Goal: Information Seeking & Learning: Learn about a topic

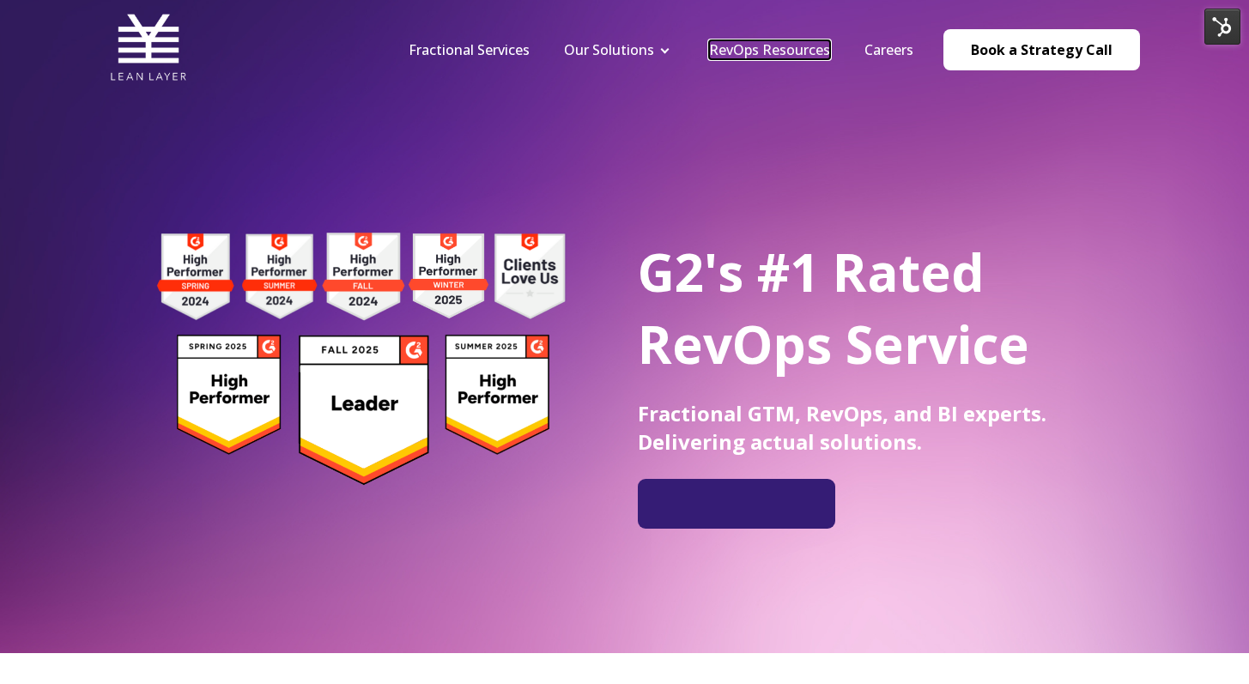
click at [739, 45] on link "RevOps Resources" at bounding box center [769, 49] width 121 height 19
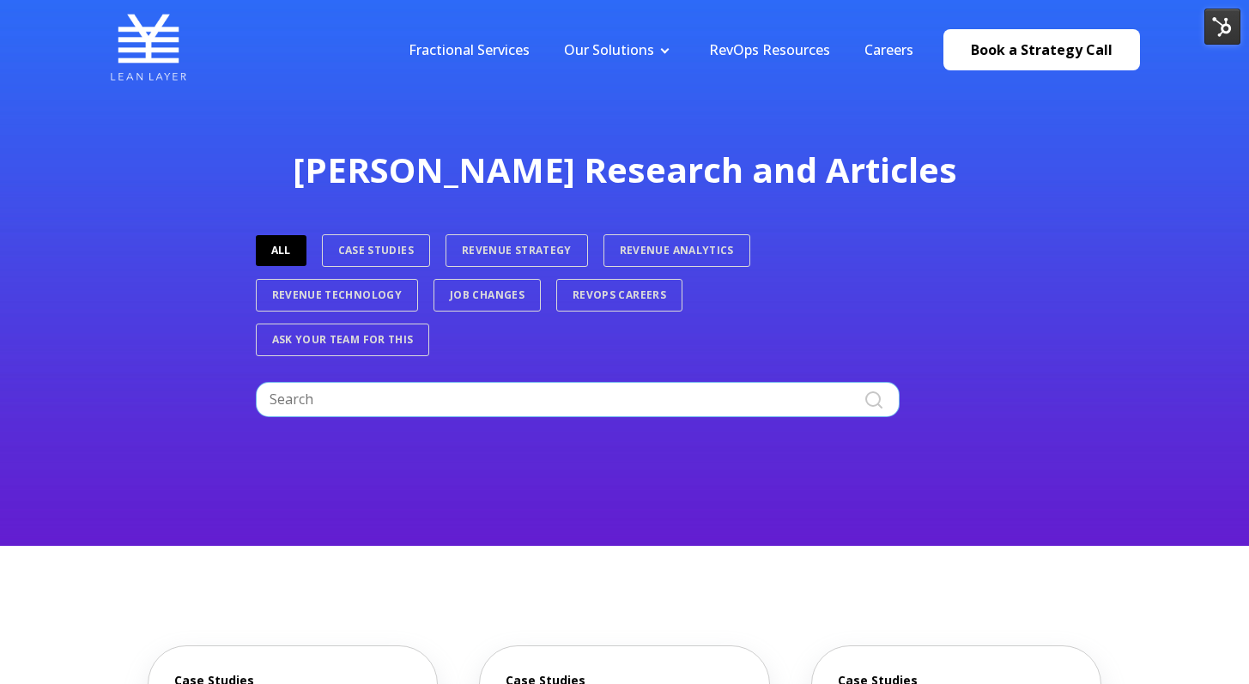
click at [453, 393] on input "Search" at bounding box center [578, 399] width 644 height 34
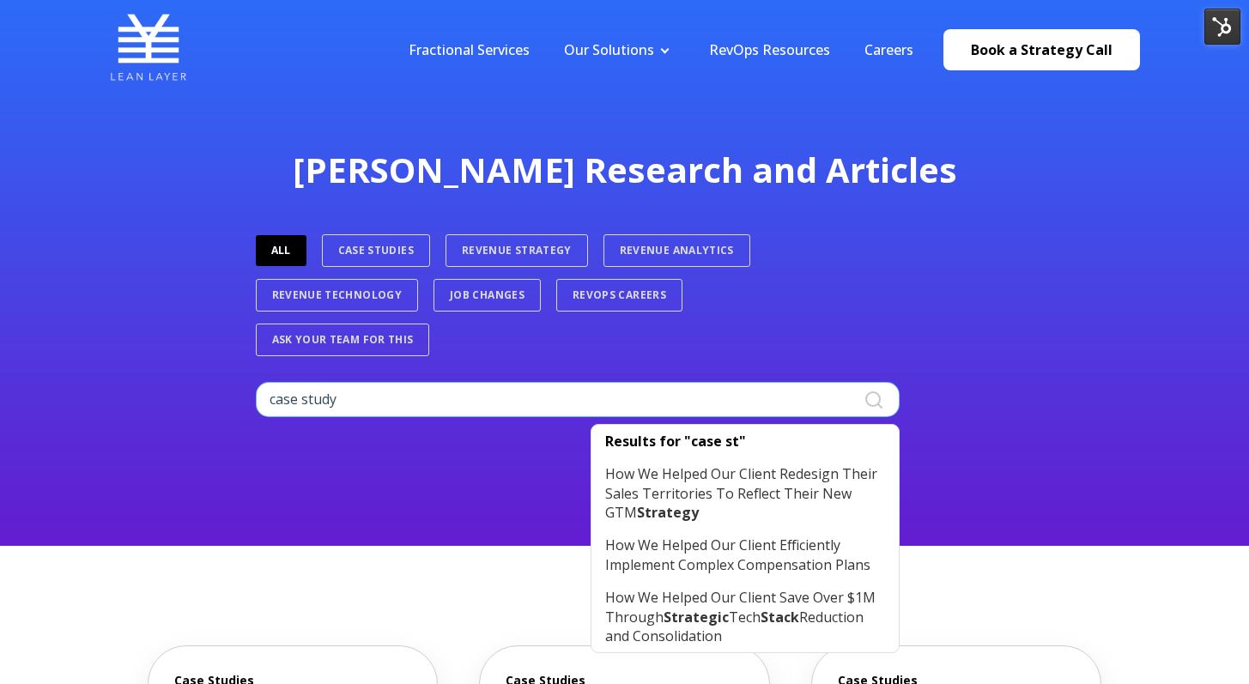
type input "case study"
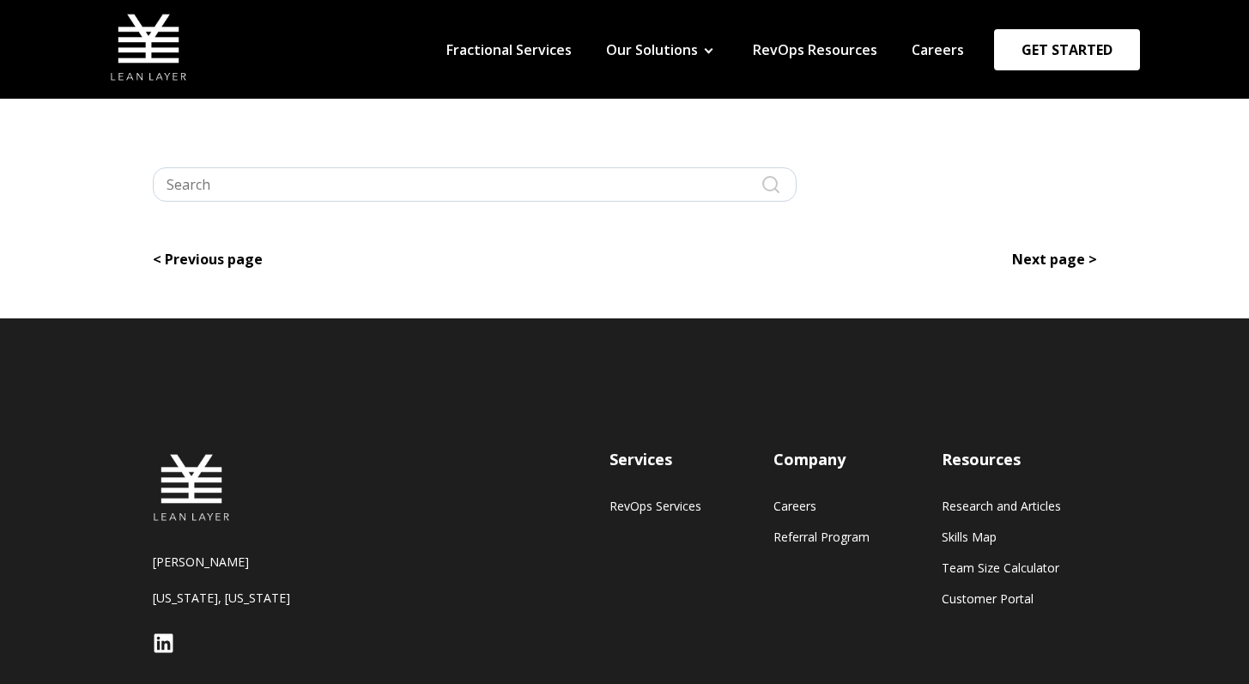
type input "case study"
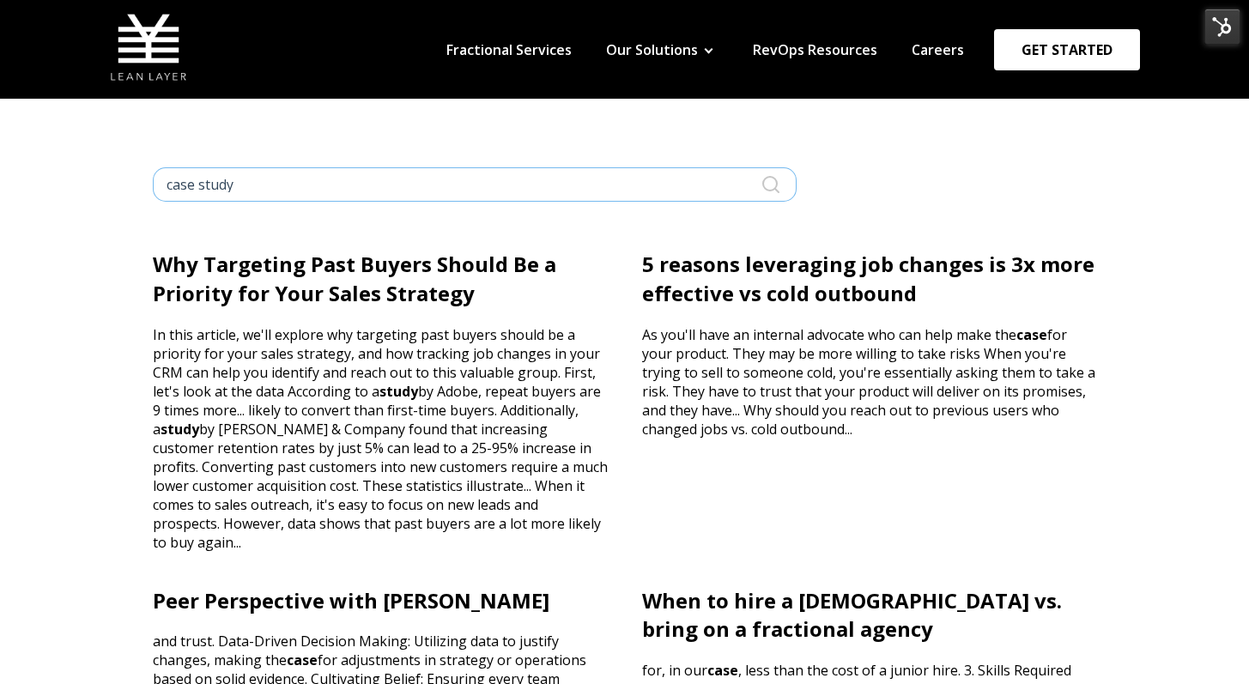
click at [387, 182] on input "case study" at bounding box center [475, 184] width 644 height 34
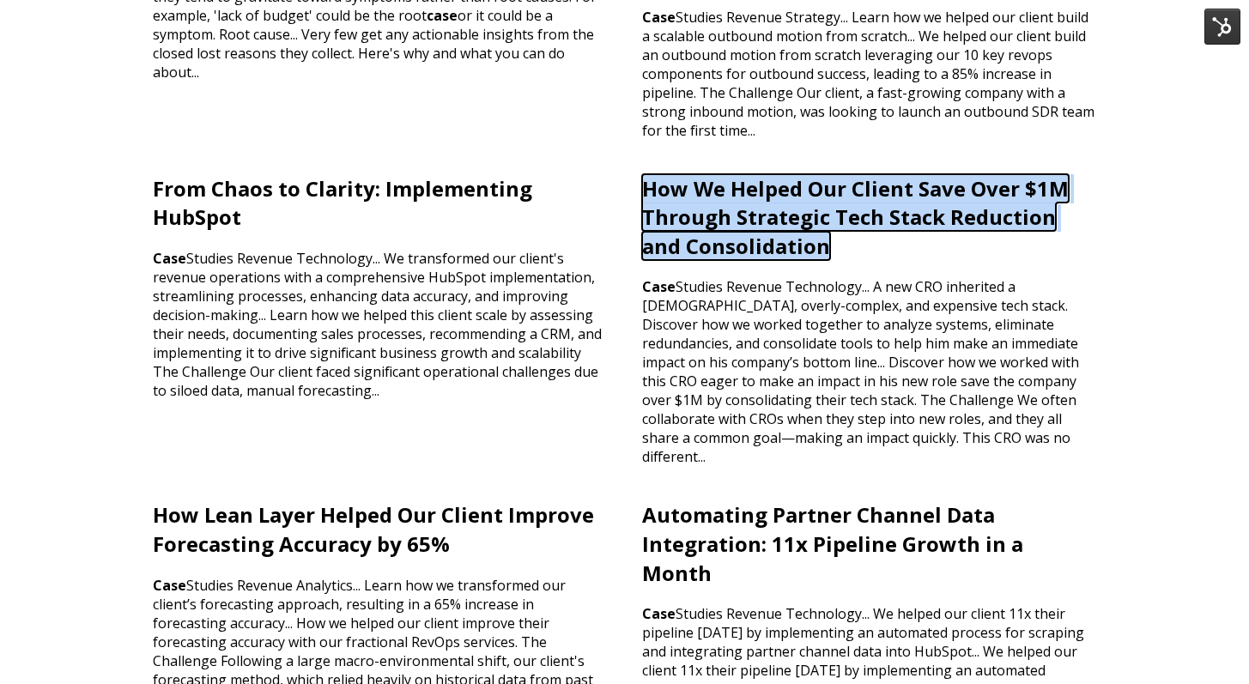
scroll to position [1122, 0]
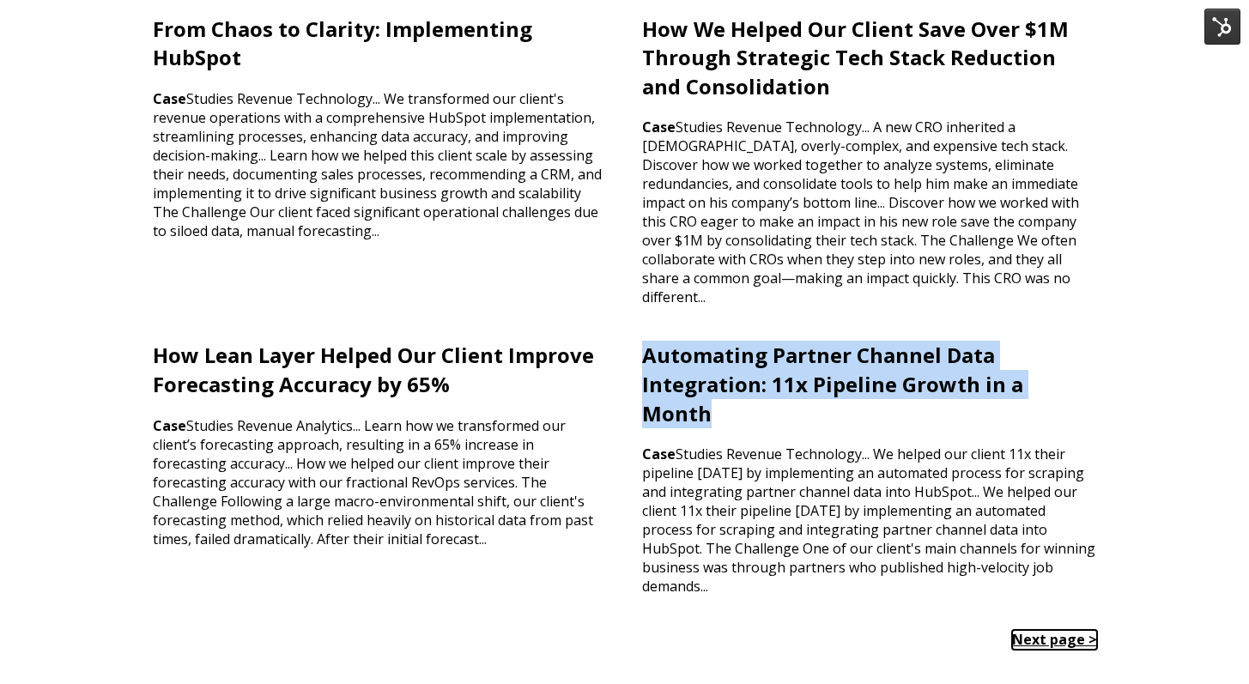
click at [1045, 630] on link "Next page >" at bounding box center [1054, 639] width 85 height 19
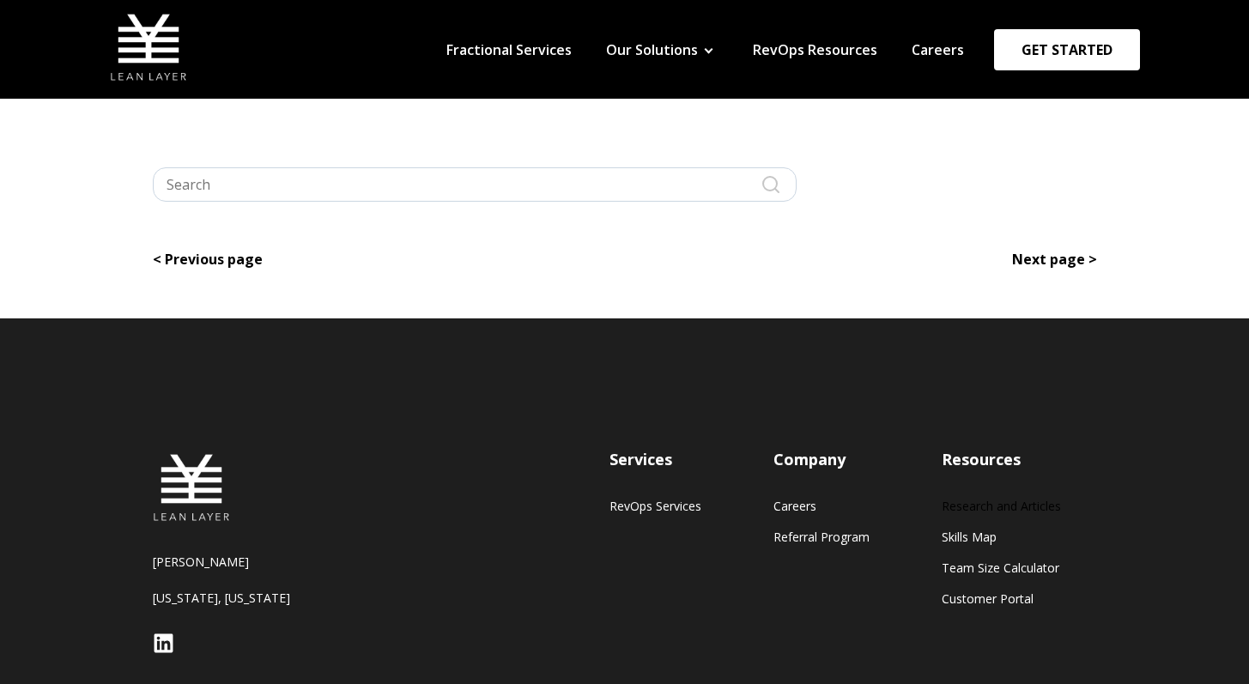
type input "case study"
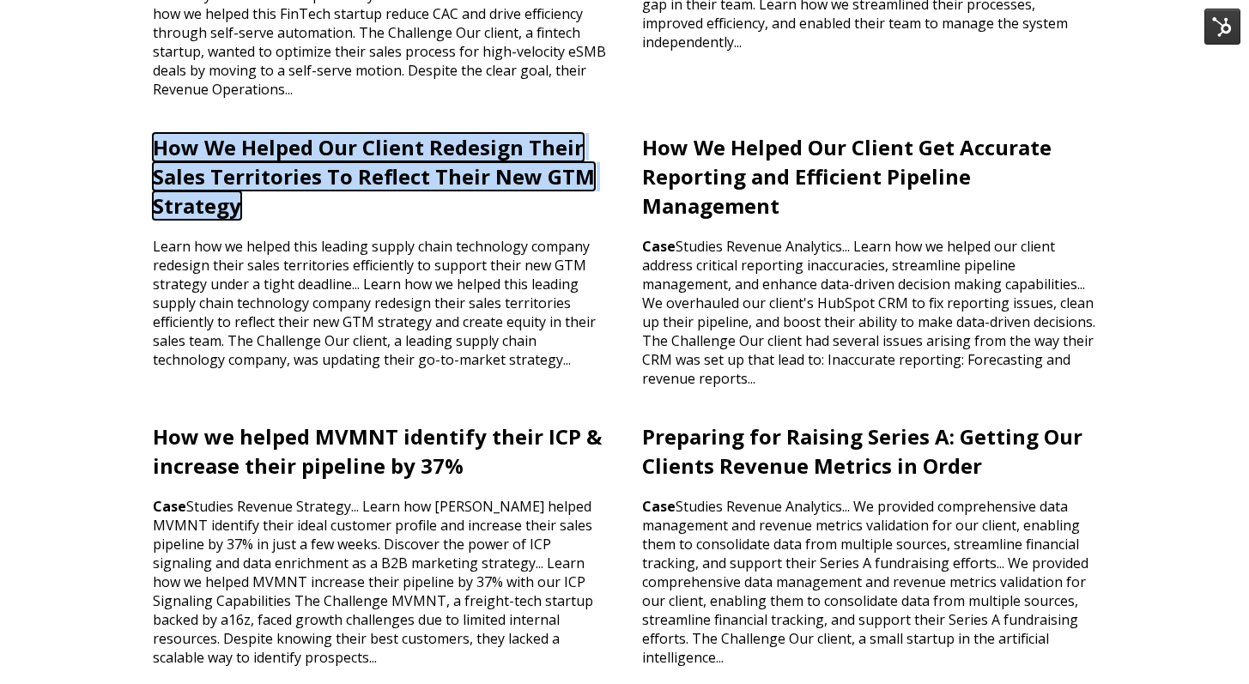
scroll to position [793, 0]
